Goal: Task Accomplishment & Management: Manage account settings

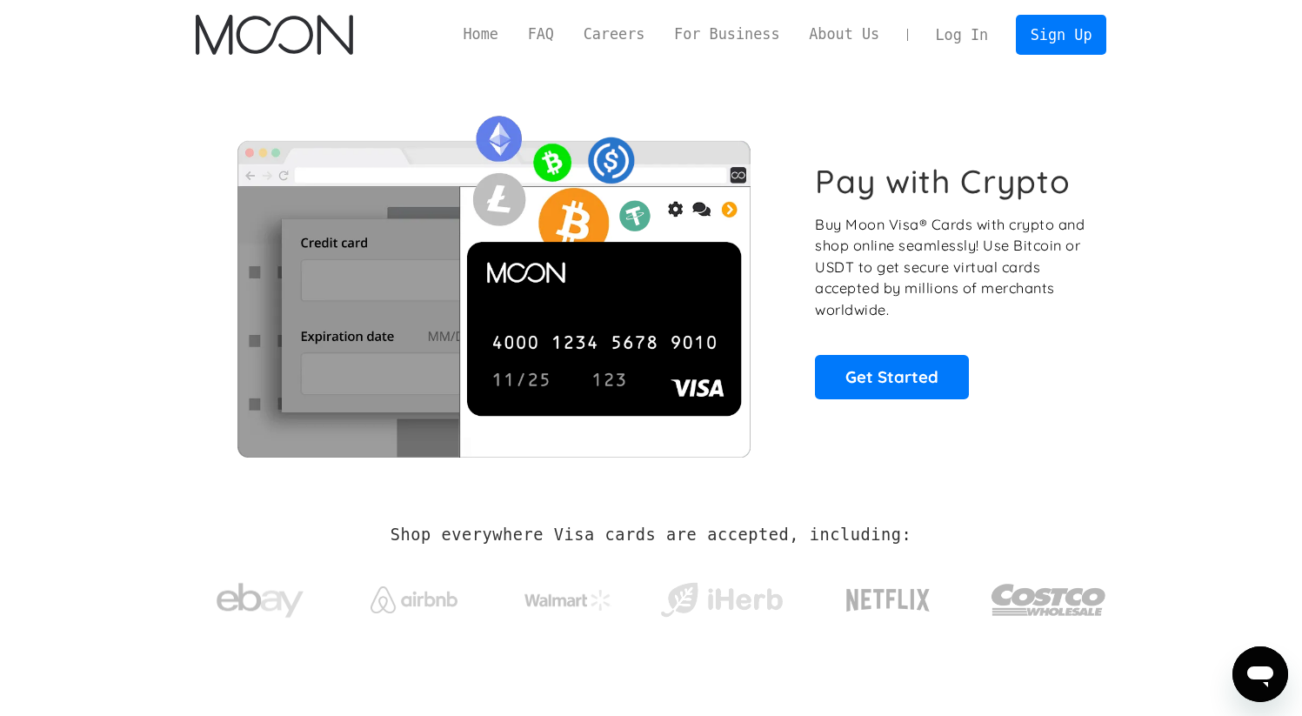
click at [970, 43] on link "Log In" at bounding box center [962, 35] width 82 height 38
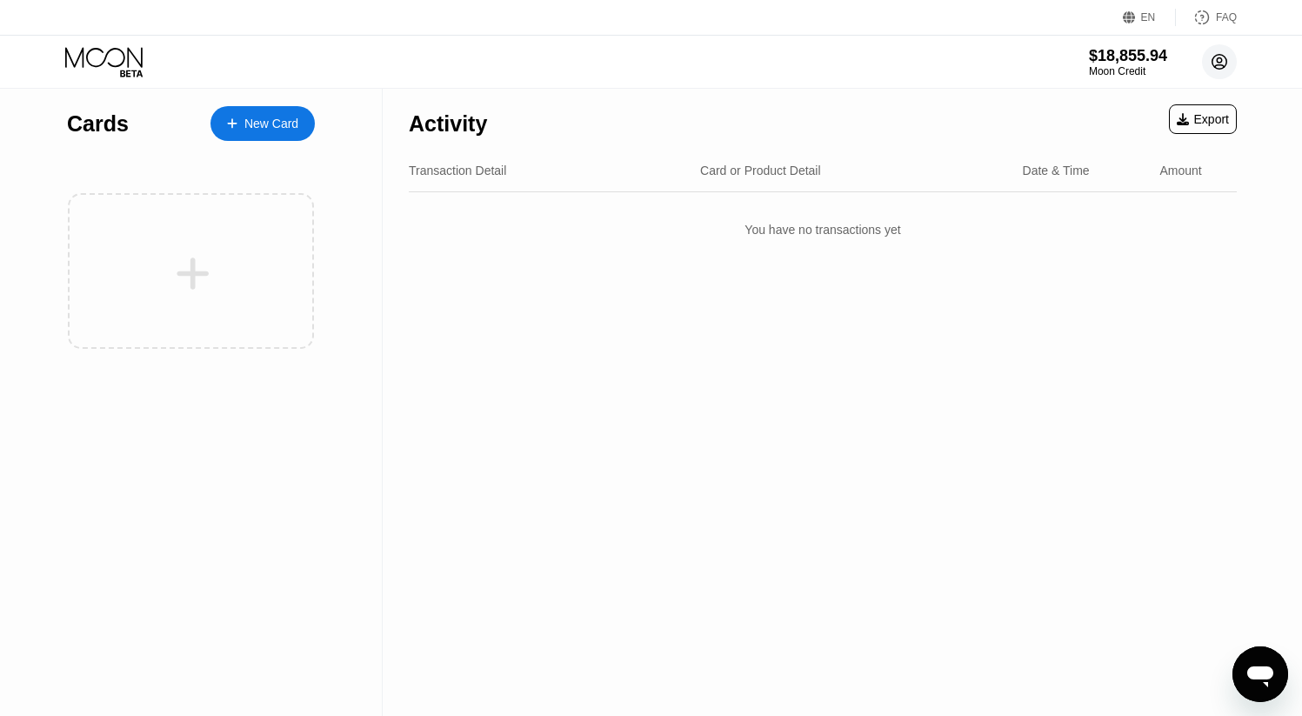
click at [1212, 71] on circle at bounding box center [1219, 61] width 35 height 35
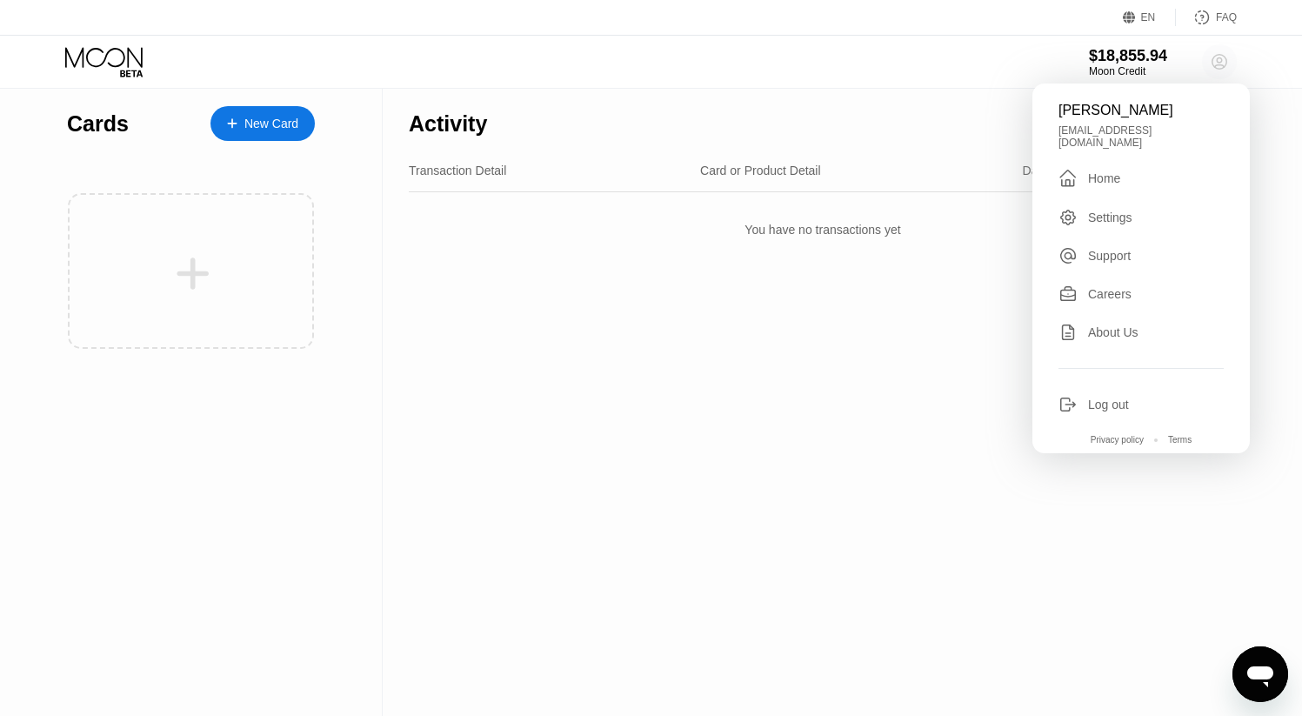
click at [1212, 70] on circle at bounding box center [1219, 61] width 35 height 35
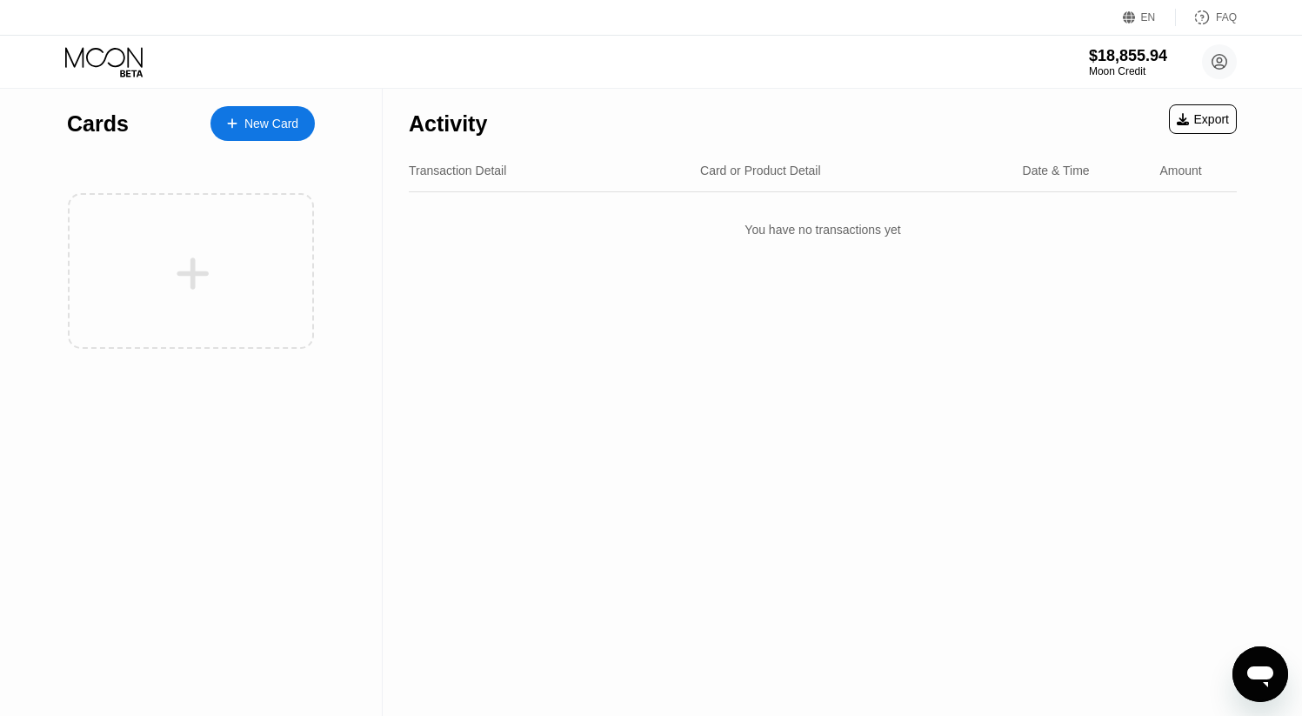
click at [762, 251] on div "You have no transactions yet" at bounding box center [823, 229] width 828 height 49
click at [1107, 59] on div "$18,790.69" at bounding box center [1128, 55] width 80 height 18
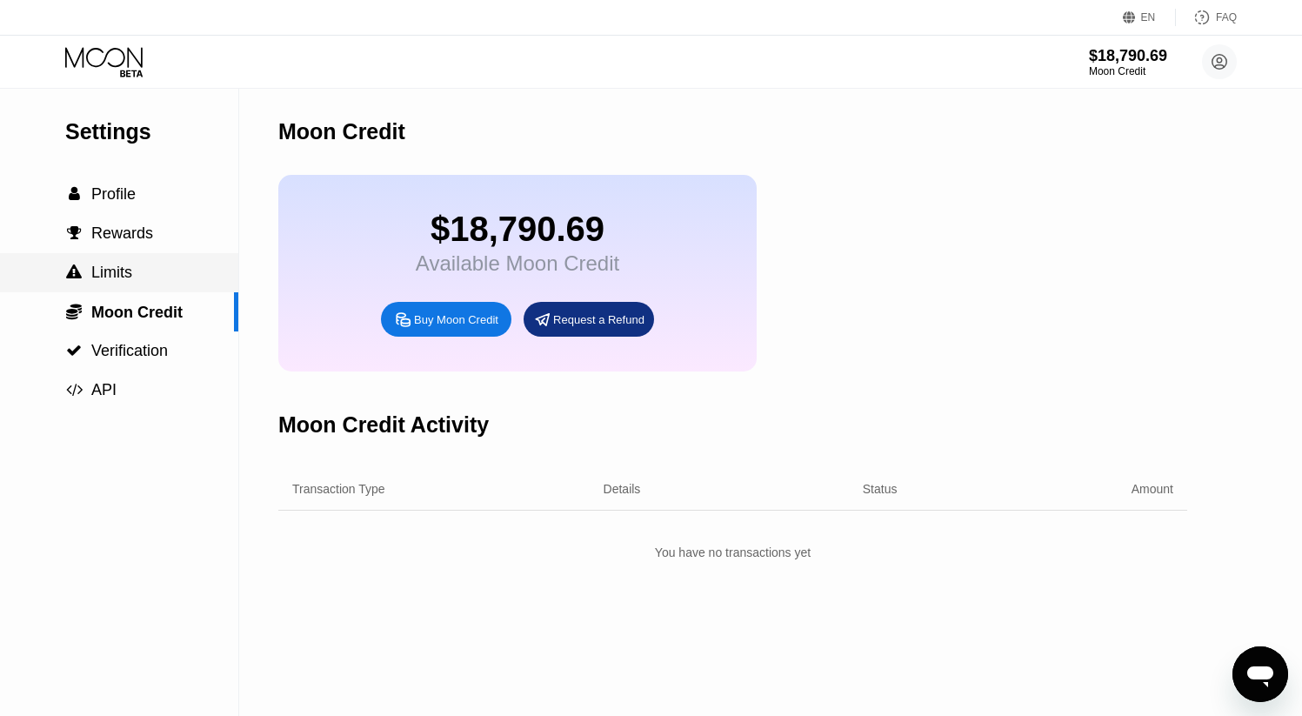
click at [125, 280] on span "Limits" at bounding box center [111, 272] width 41 height 17
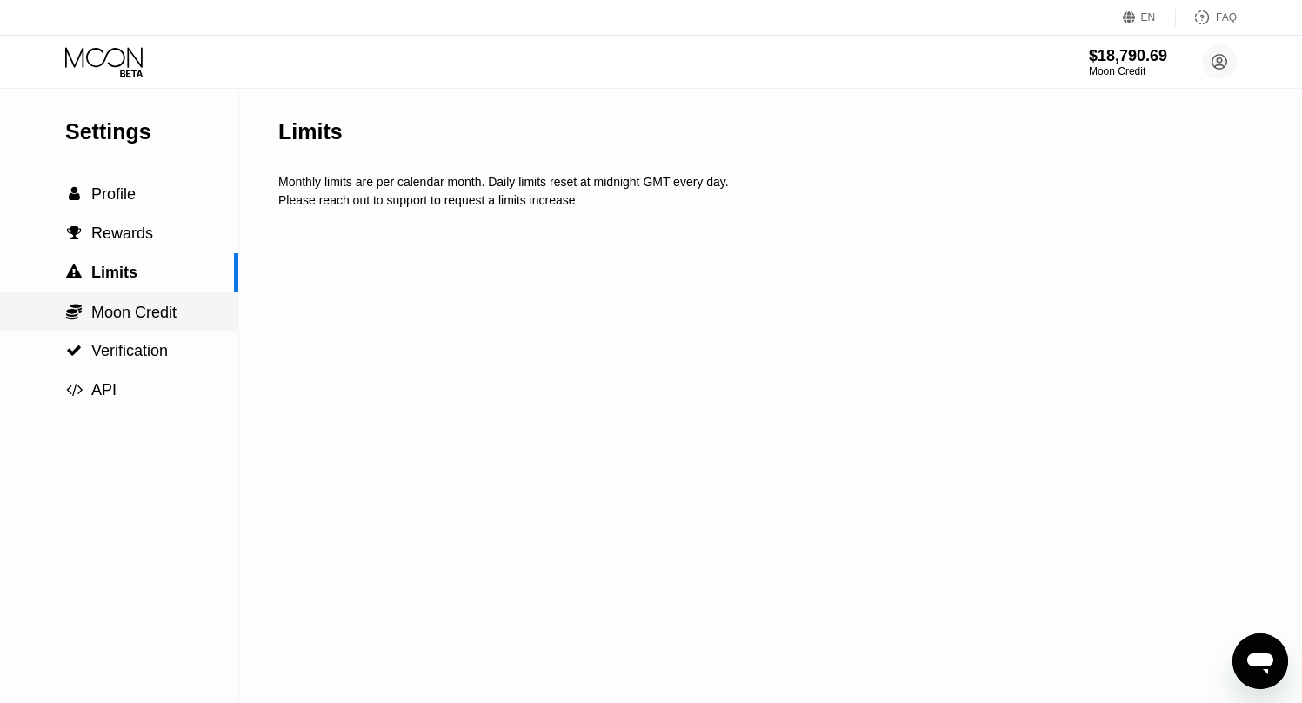
click at [137, 319] on span "Moon Credit" at bounding box center [133, 312] width 85 height 17
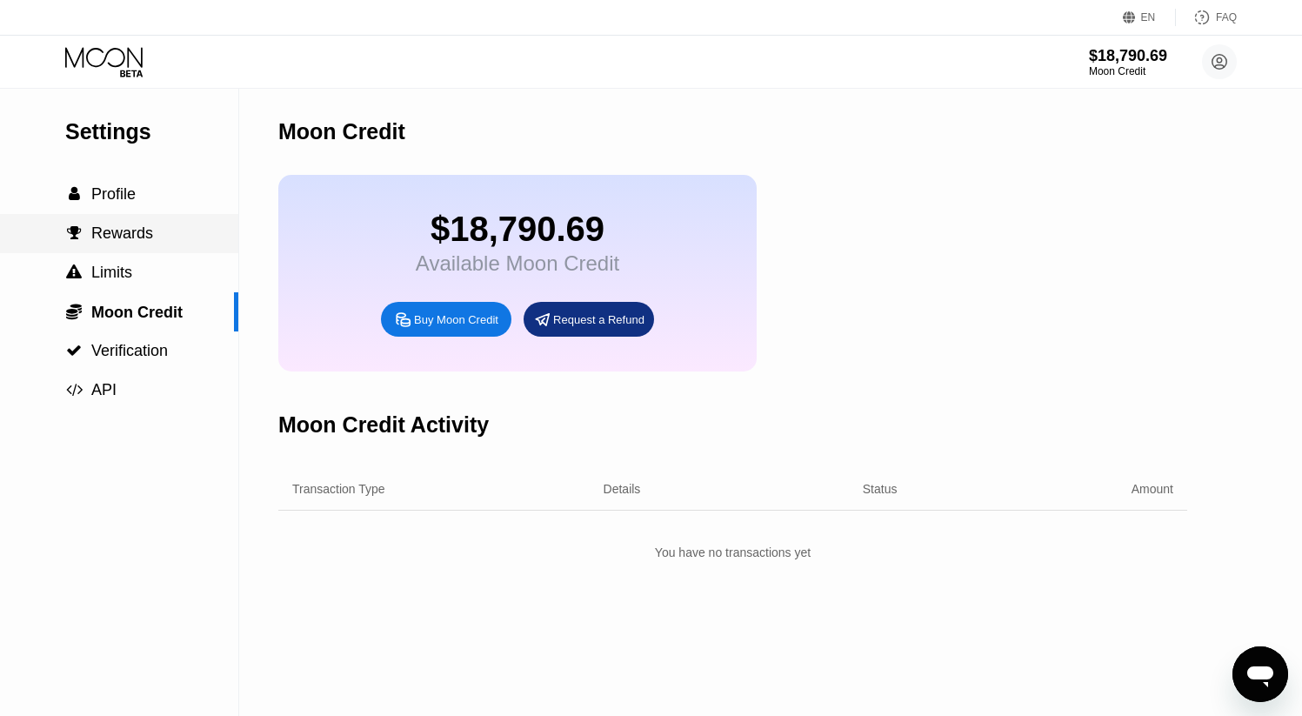
click at [157, 223] on div " Rewards" at bounding box center [119, 233] width 238 height 39
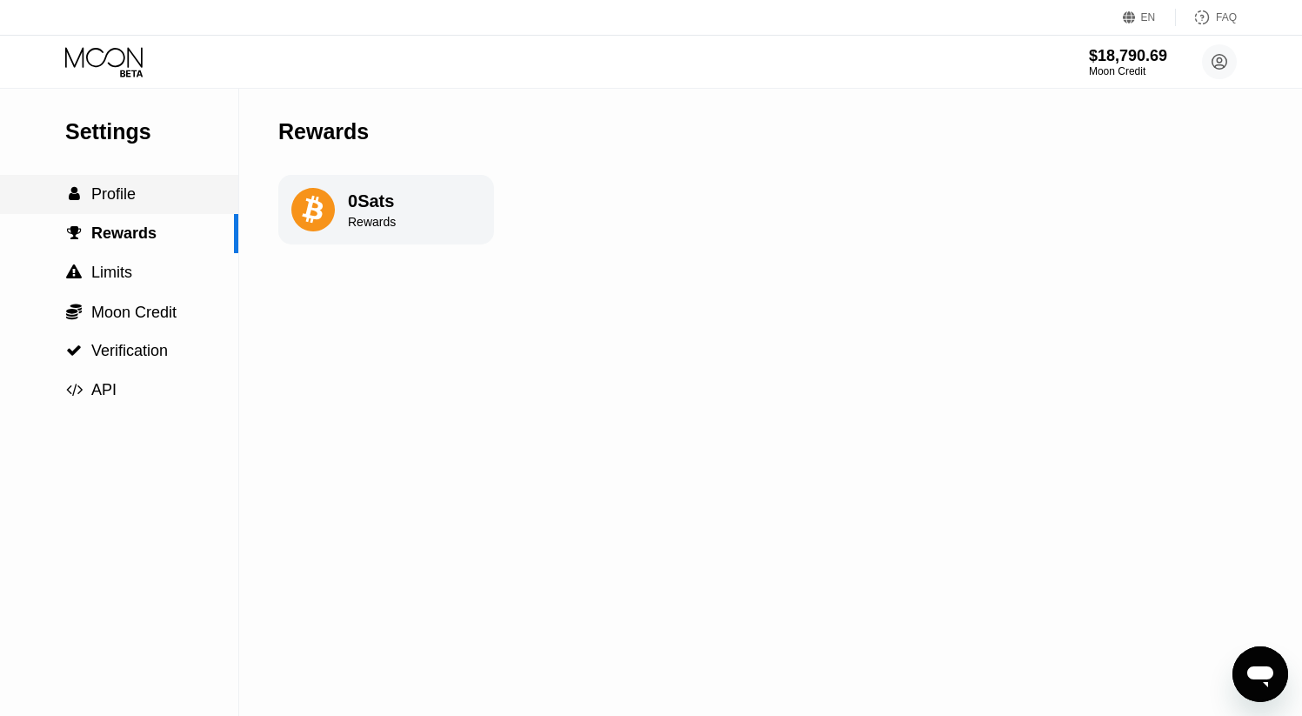
click at [150, 197] on div " Profile" at bounding box center [119, 194] width 238 height 18
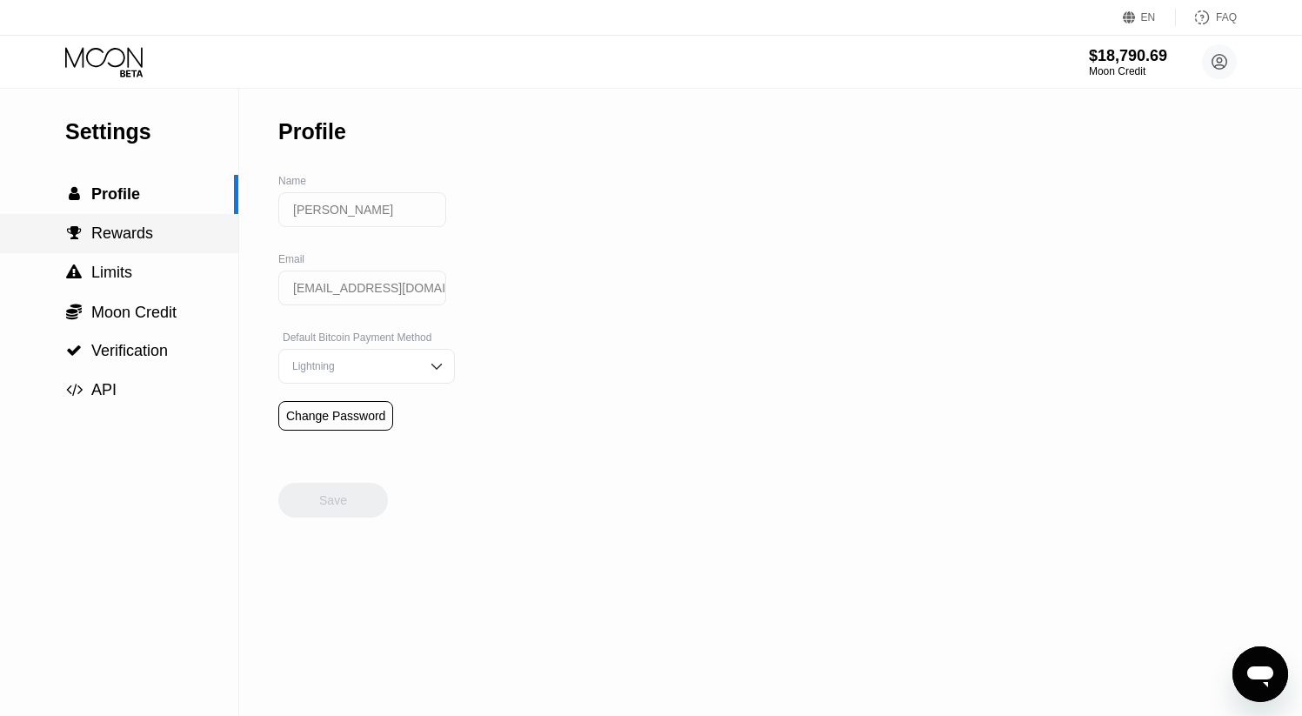
click at [144, 214] on div " Rewards" at bounding box center [119, 233] width 238 height 39
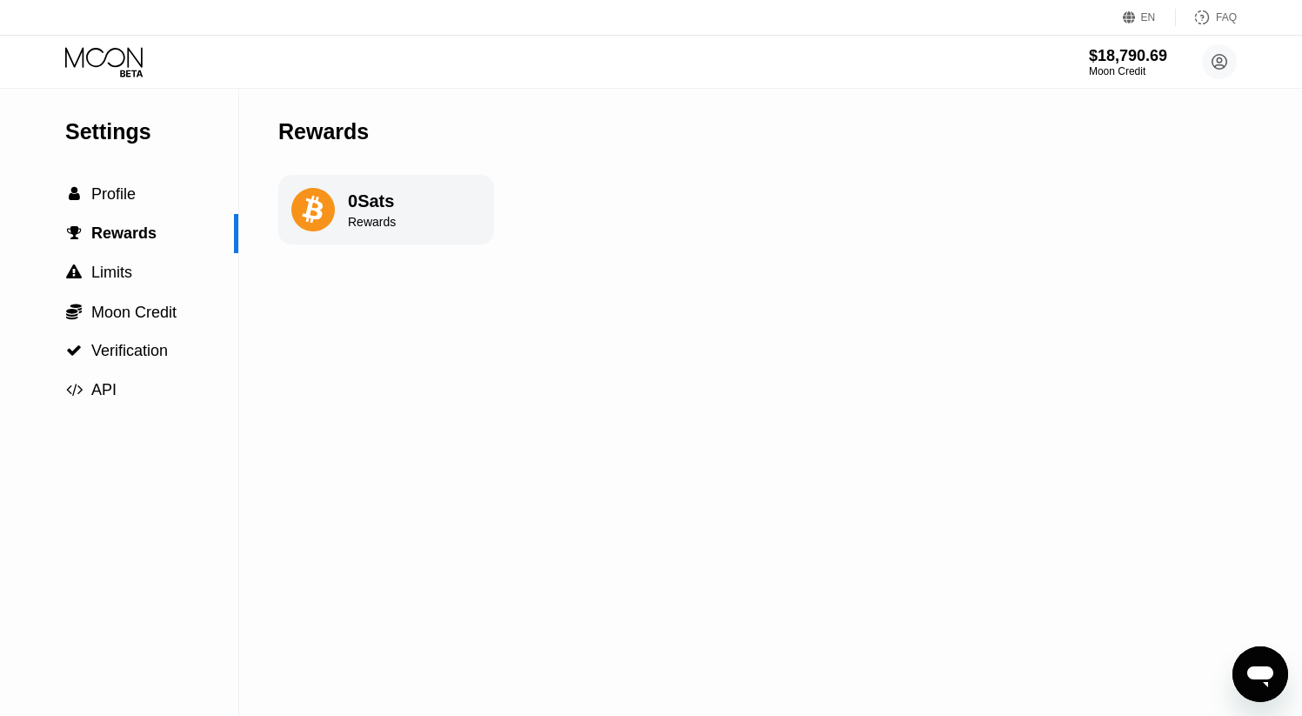
click at [311, 204] on icon at bounding box center [312, 210] width 21 height 28
click at [122, 189] on span "Profile" at bounding box center [113, 193] width 44 height 17
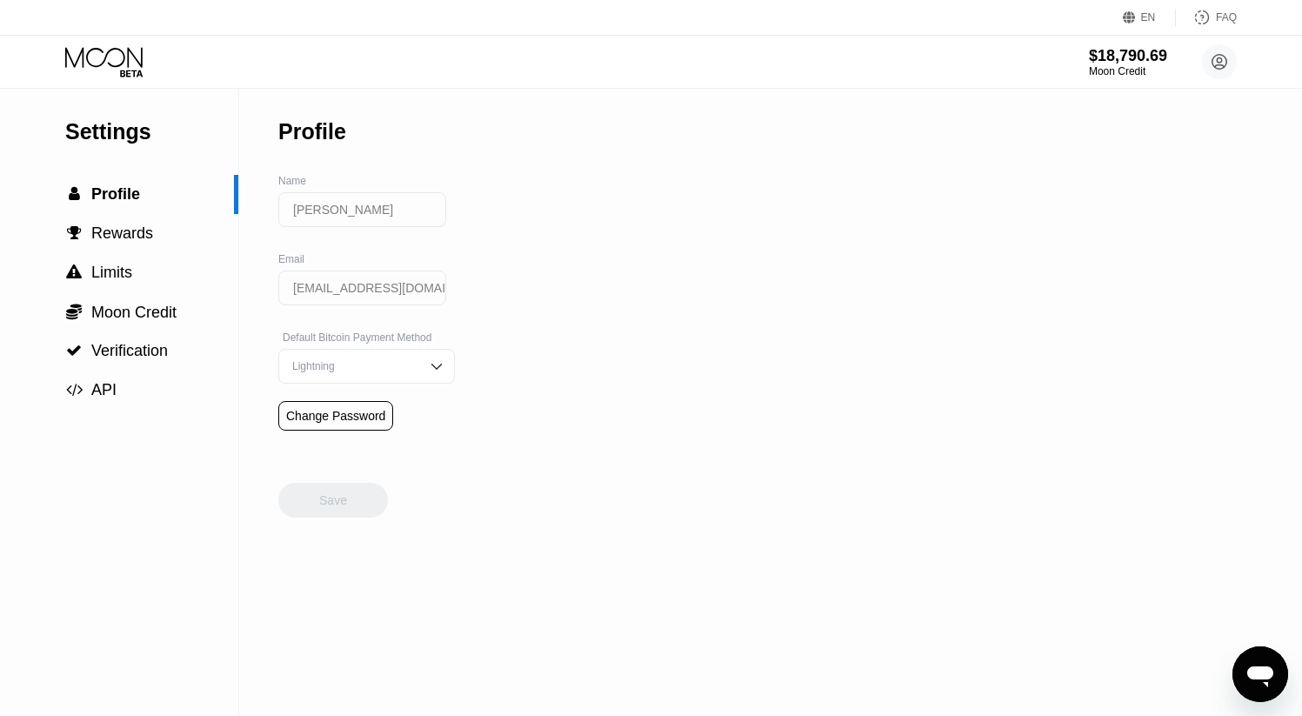
click at [306, 214] on input "Dmitry Kovalenko" at bounding box center [362, 209] width 168 height 35
click at [81, 48] on icon at bounding box center [105, 62] width 81 height 30
